Goal: Check status: Check status

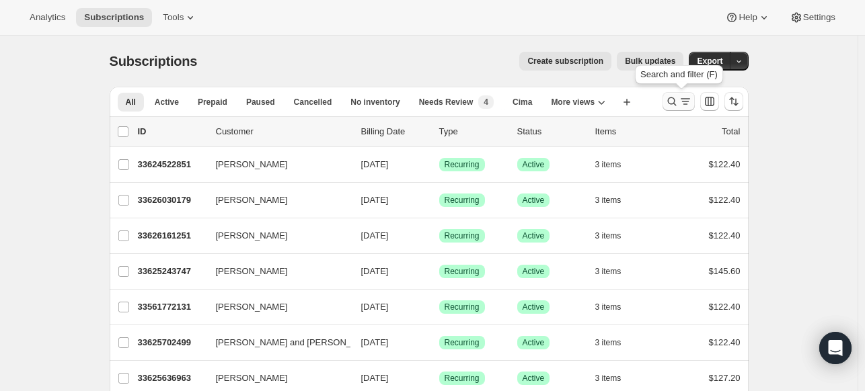
click at [673, 103] on icon "Search and filter results" at bounding box center [671, 101] width 13 height 13
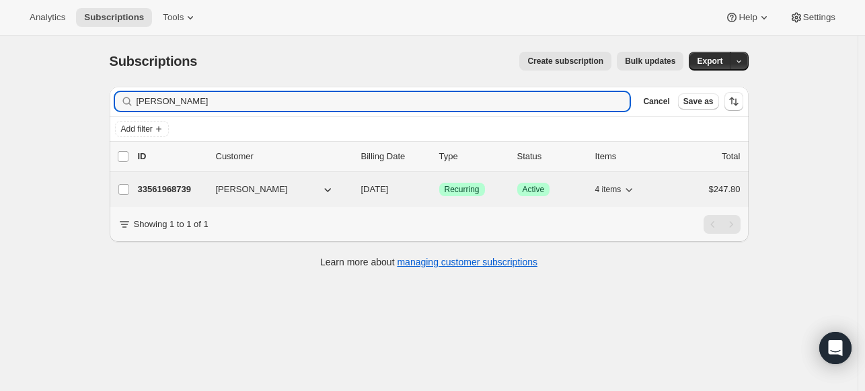
type input "[PERSON_NAME]"
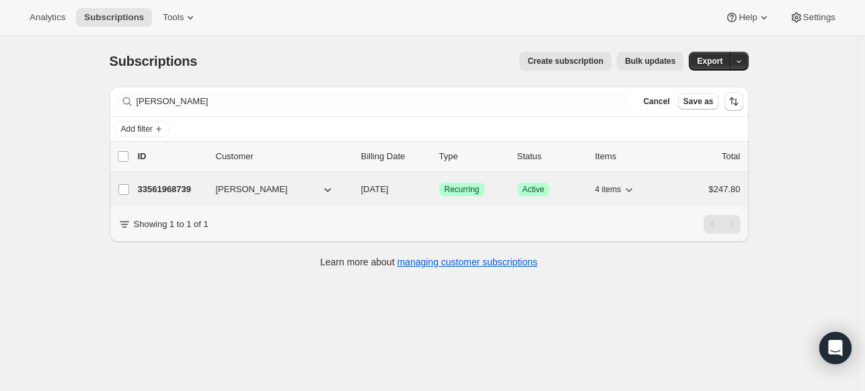
click at [183, 190] on p "33561968739" at bounding box center [171, 189] width 67 height 13
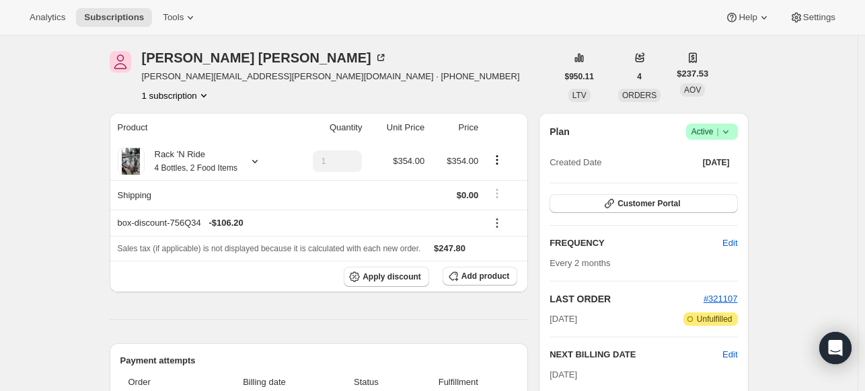
scroll to position [202, 0]
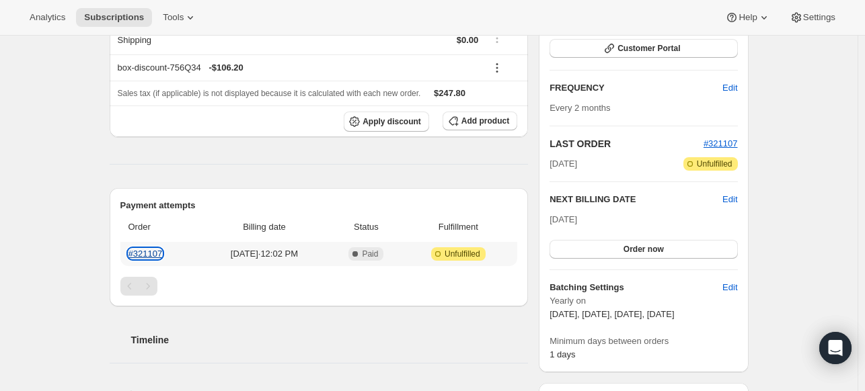
click at [144, 252] on link "#321107" at bounding box center [145, 254] width 34 height 10
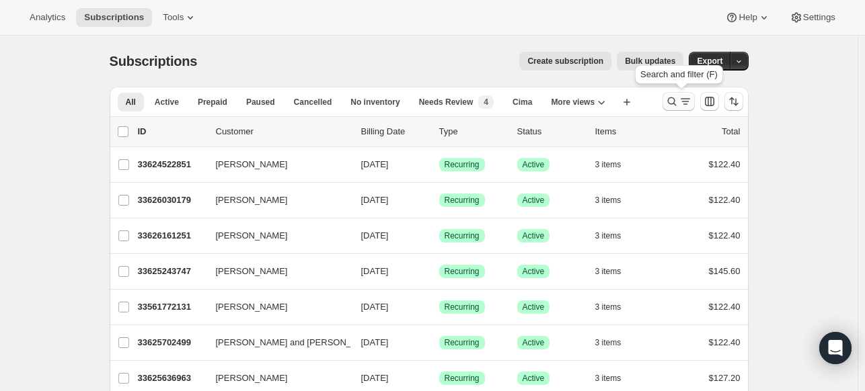
click at [670, 97] on icon "Search and filter results" at bounding box center [671, 101] width 13 height 13
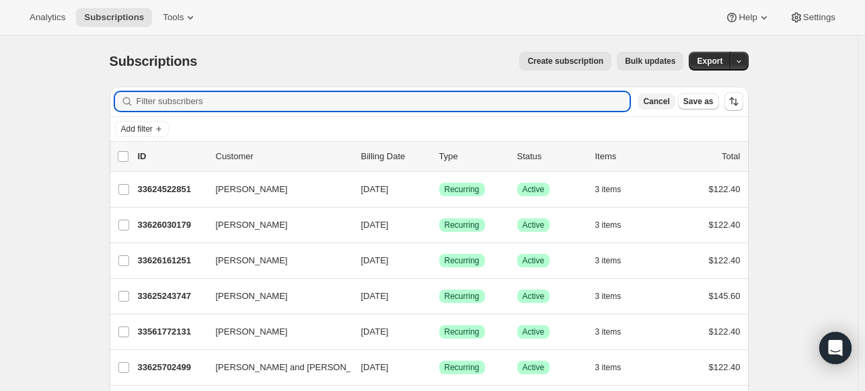
paste input "[PERSON_NAME]"
drag, startPoint x: 181, startPoint y: 99, endPoint x: 100, endPoint y: 106, distance: 81.7
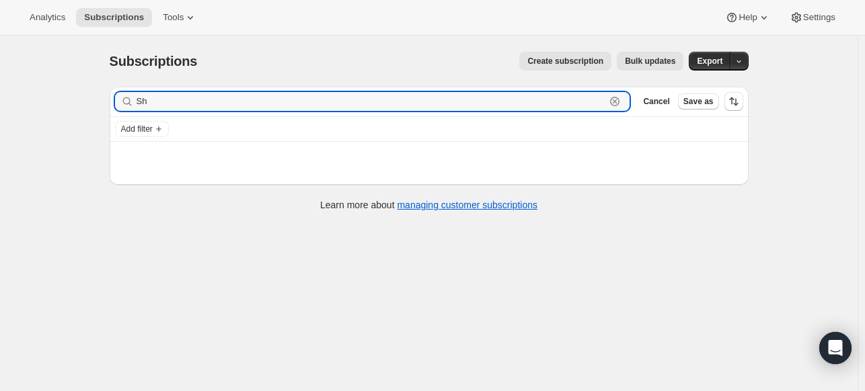
type input "S"
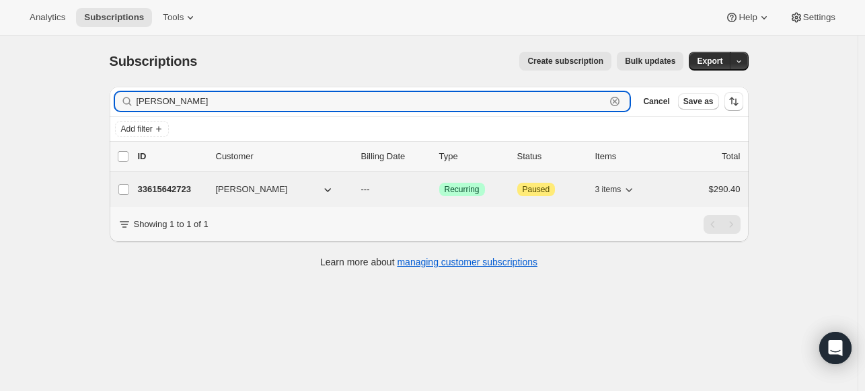
type input "[PERSON_NAME]"
click at [163, 187] on p "33615642723" at bounding box center [171, 189] width 67 height 13
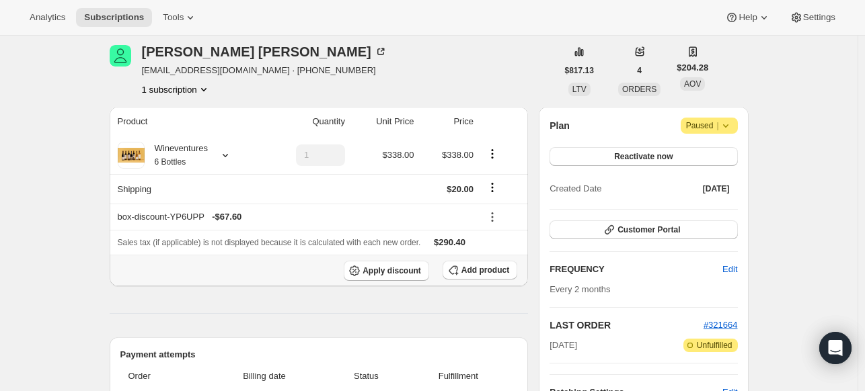
scroll to position [135, 0]
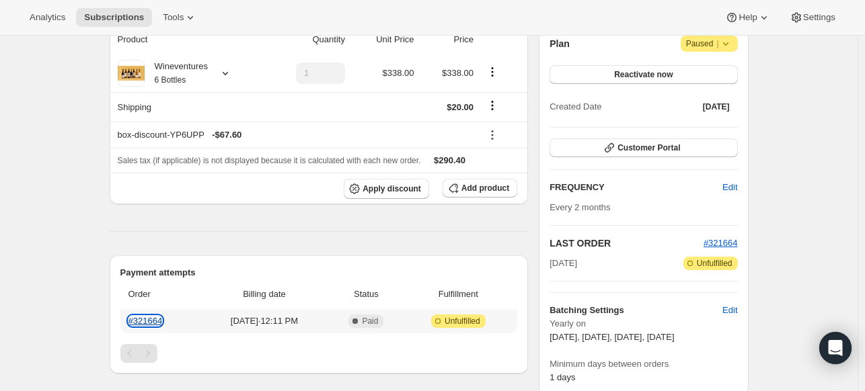
click at [157, 320] on link "#321664" at bounding box center [145, 321] width 34 height 10
